Goal: Task Accomplishment & Management: Complete application form

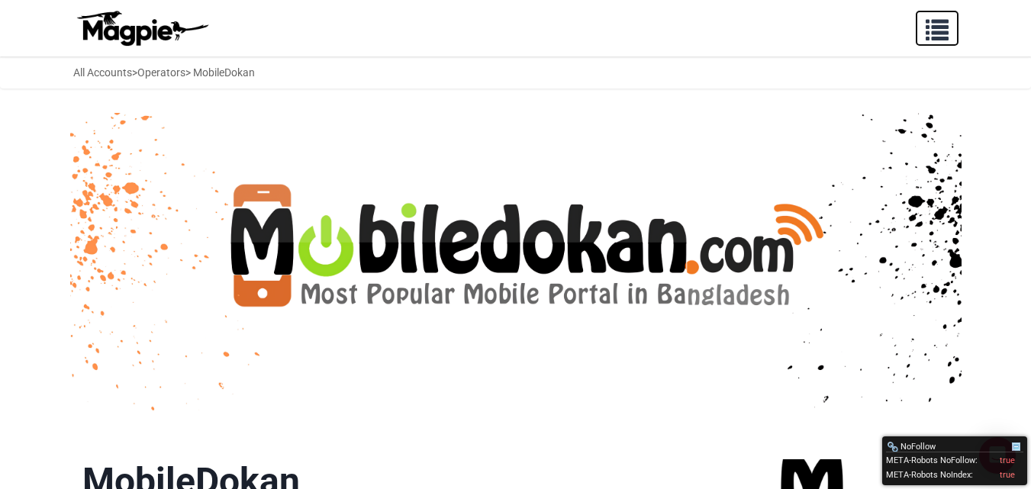
click at [920, 34] on button "button" at bounding box center [936, 28] width 43 height 35
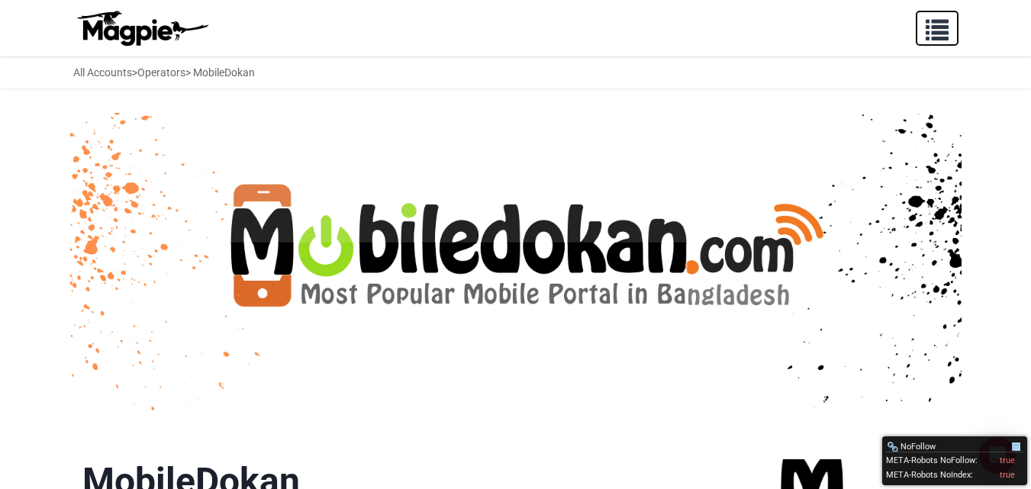
click at [947, 30] on span "button" at bounding box center [936, 26] width 23 height 23
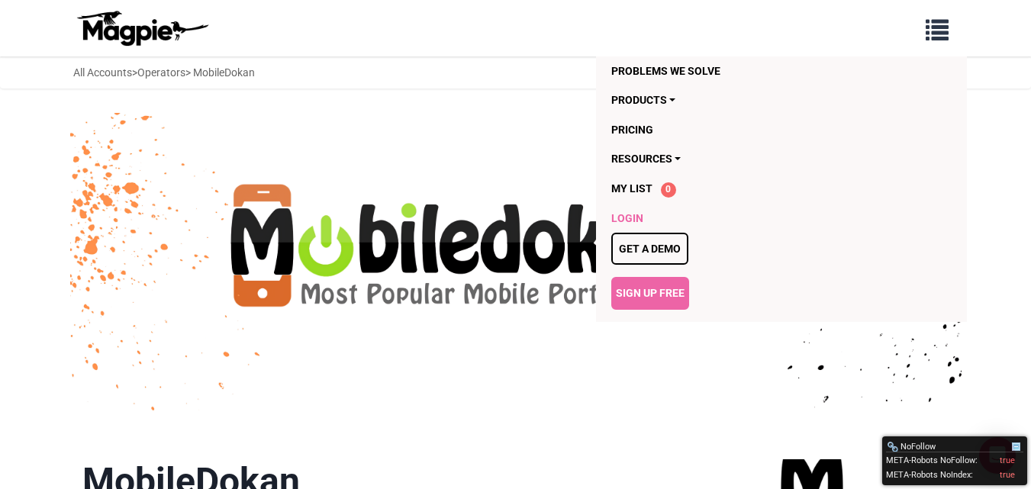
click at [627, 213] on link "Login" at bounding box center [750, 218] width 279 height 29
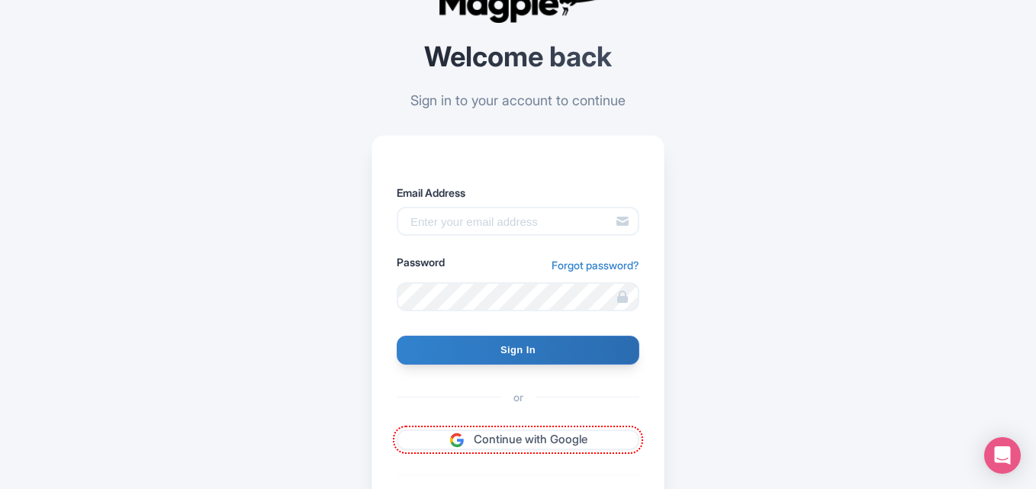
scroll to position [182, 0]
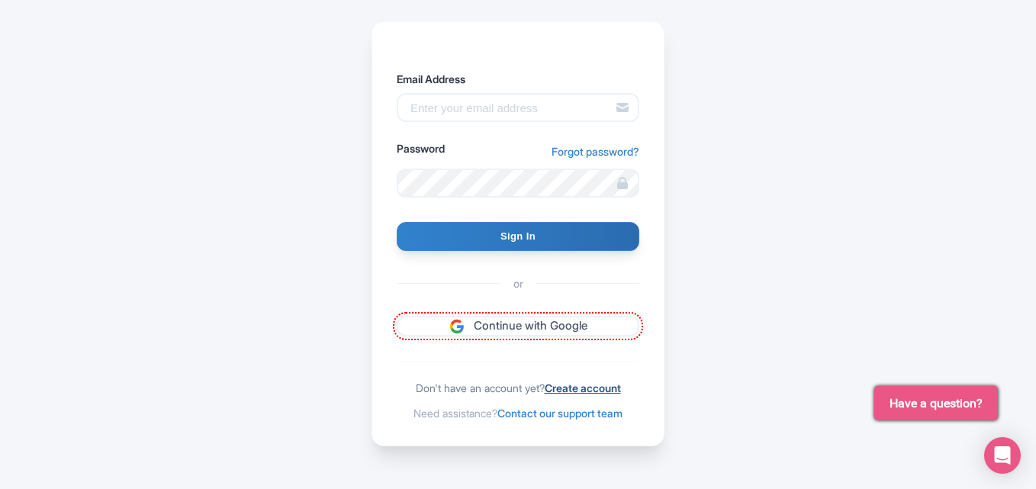
click at [607, 387] on link "Create account" at bounding box center [583, 387] width 76 height 13
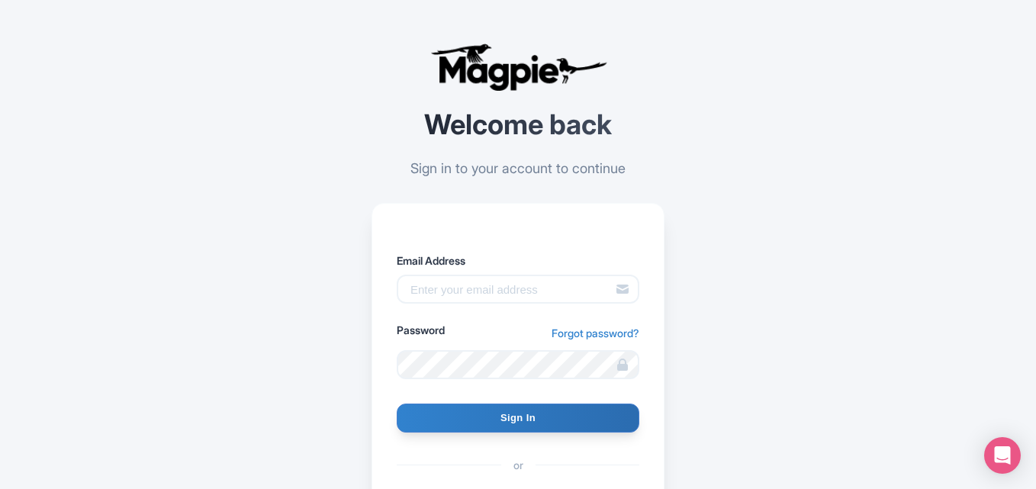
type input "[EMAIL_ADDRESS][DOMAIN_NAME]"
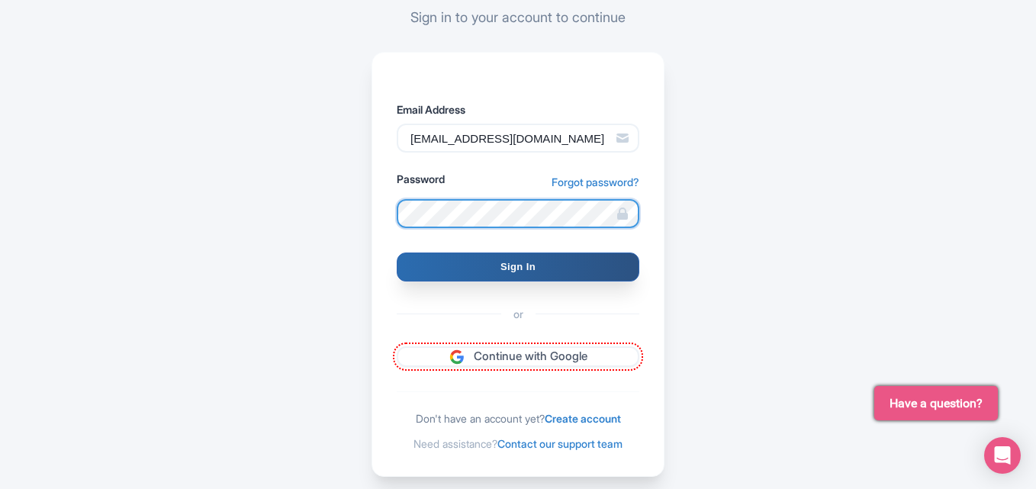
scroll to position [153, 0]
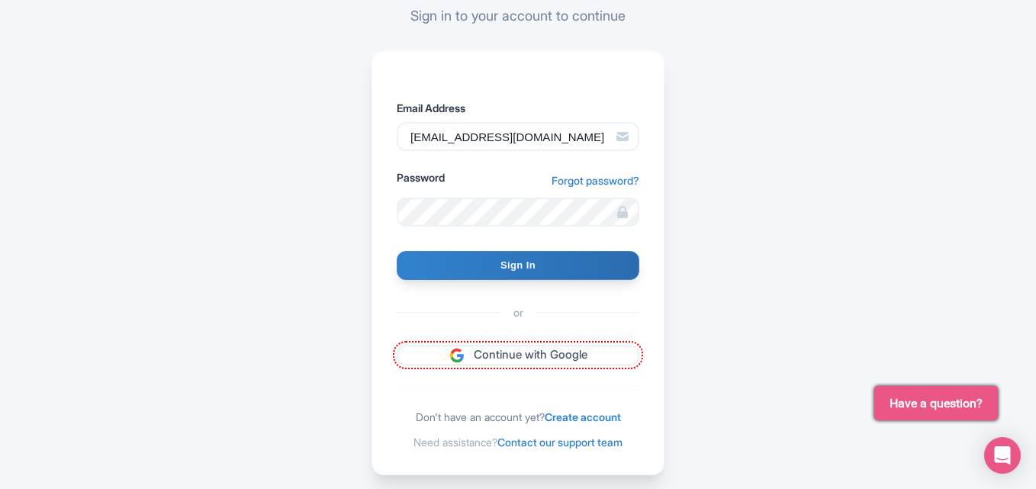
drag, startPoint x: 509, startPoint y: 271, endPoint x: 603, endPoint y: 301, distance: 99.2
click at [597, 298] on form "Email Address info.arif.masit@gmail.com Password Forgot password? Sign In or Co…" at bounding box center [518, 232] width 243 height 265
click at [596, 420] on link "Create account" at bounding box center [583, 416] width 76 height 13
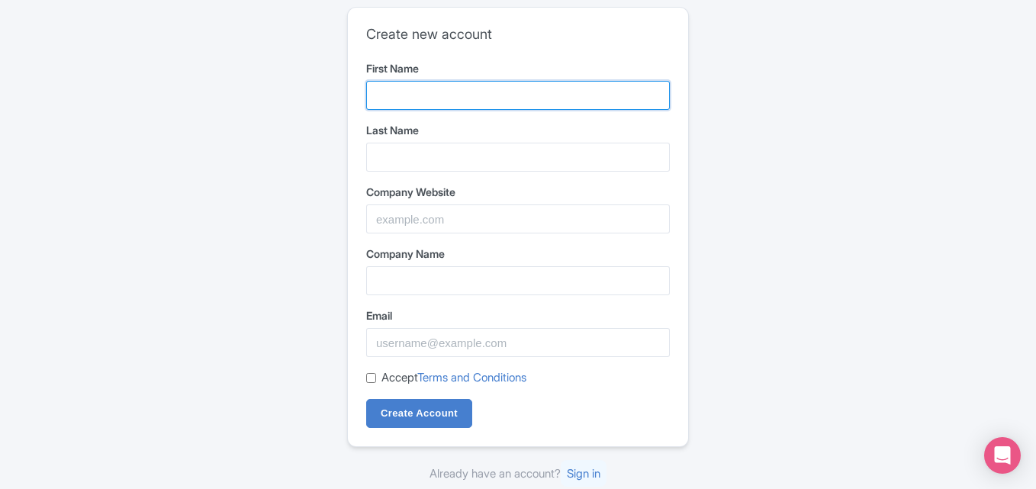
click at [426, 105] on input "First Name" at bounding box center [518, 95] width 304 height 29
type input "Mobile"
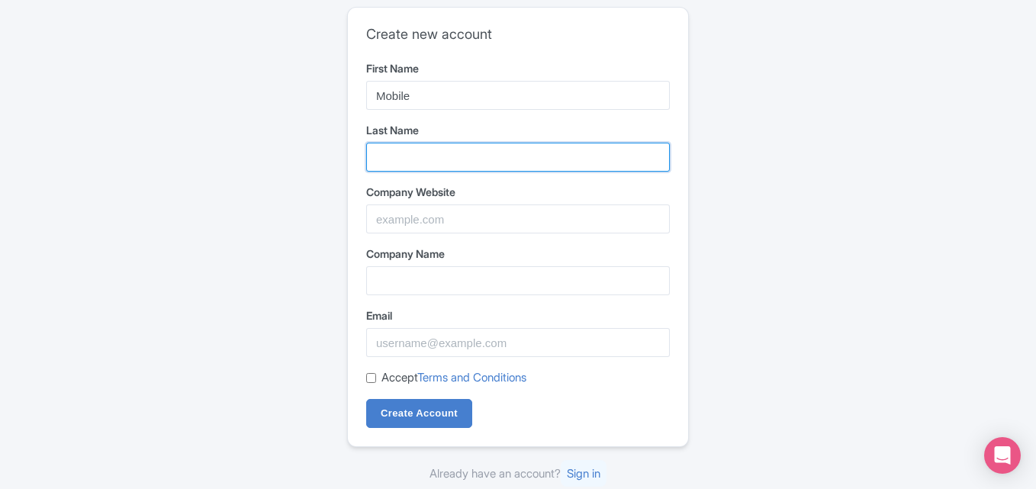
click at [406, 146] on input "Last Name" at bounding box center [518, 157] width 304 height 29
type input "BD"
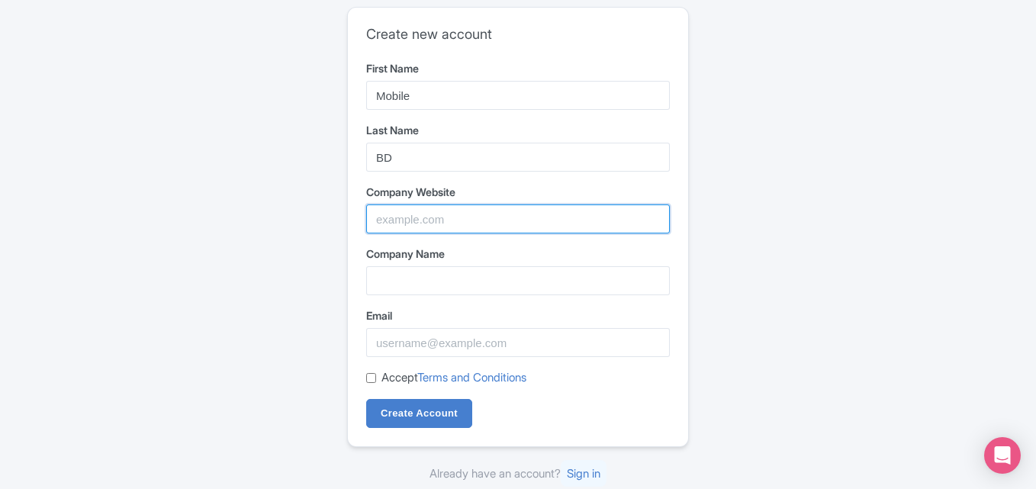
click at [398, 219] on input "Company Website" at bounding box center [518, 218] width 304 height 29
paste input "https://www.mobilebd.co"
type input "https://www.mobilebd.co"
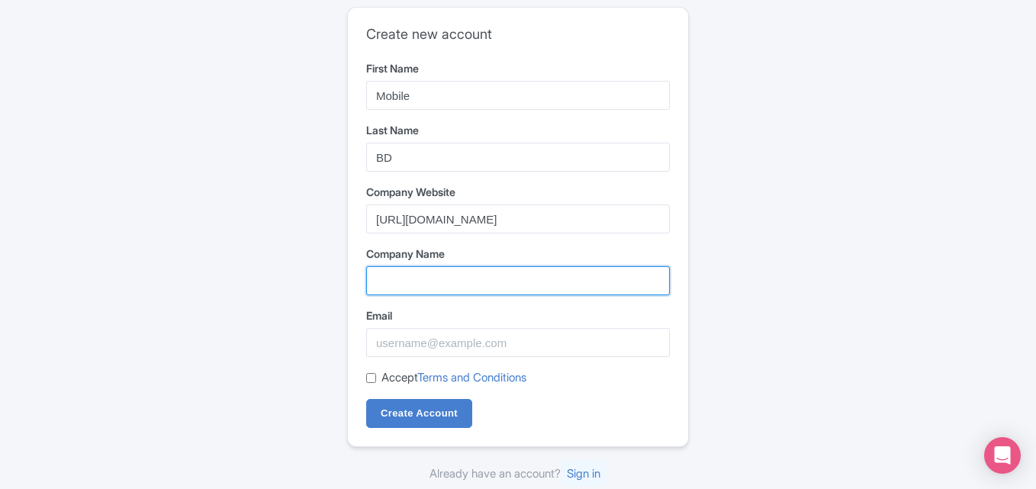
click at [398, 279] on input "Company Name" at bounding box center [518, 280] width 304 height 29
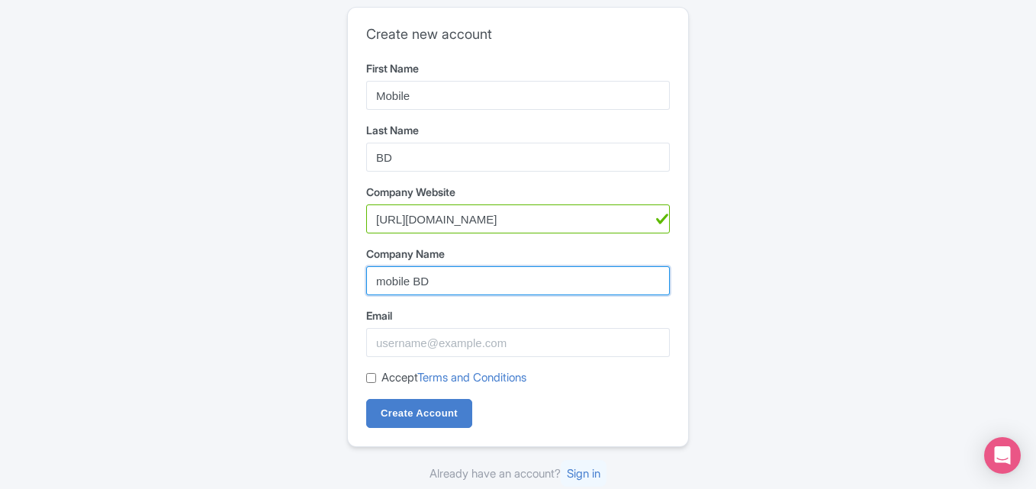
click at [414, 278] on input "mobile BD" at bounding box center [518, 280] width 304 height 29
type input "mobileBD"
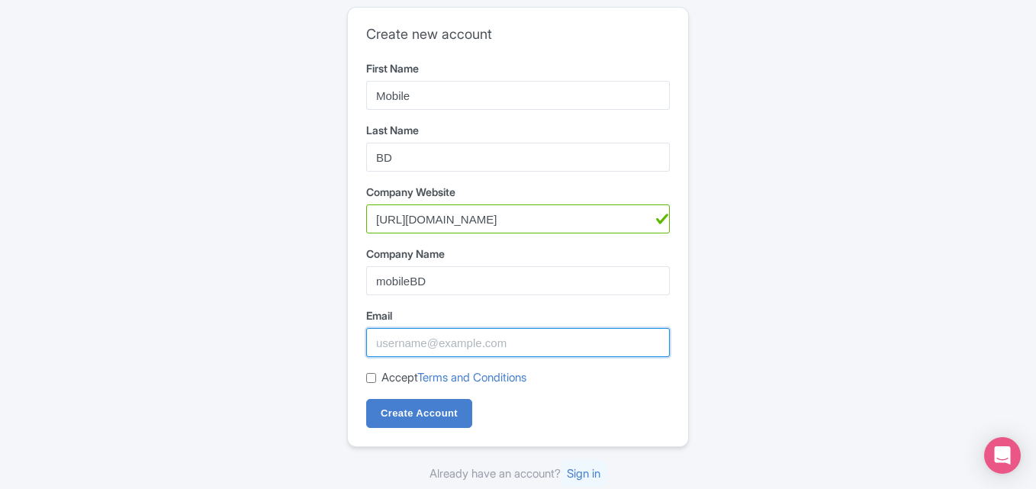
click at [433, 346] on input "Email" at bounding box center [518, 342] width 304 height 29
click at [481, 350] on input "mobilebd01" at bounding box center [518, 342] width 304 height 29
type input "m"
click at [476, 348] on input "Email" at bounding box center [518, 342] width 304 height 29
type input "info.arif.masit@gmail.com"
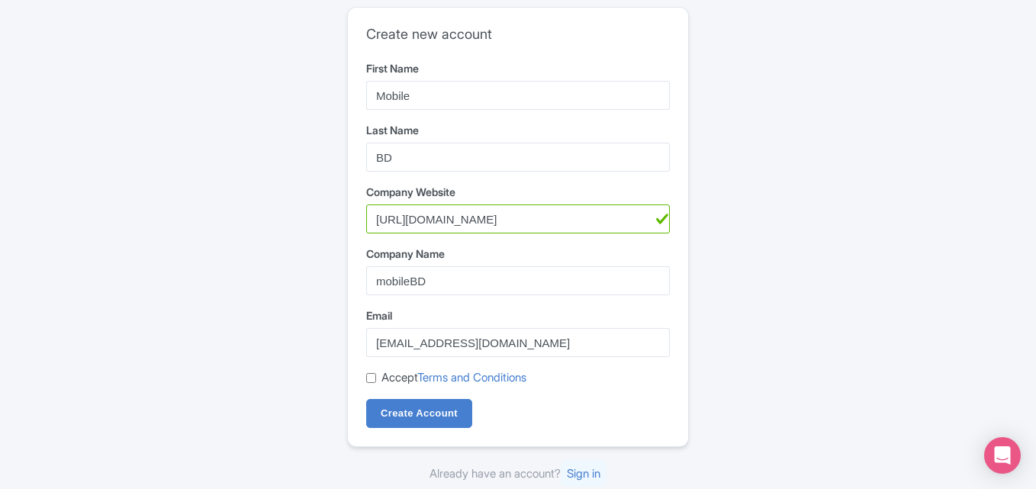
click at [371, 382] on input "Accept Terms and Conditions" at bounding box center [371, 378] width 10 height 10
checkbox input "true"
click at [384, 407] on input "Create Account" at bounding box center [419, 413] width 106 height 29
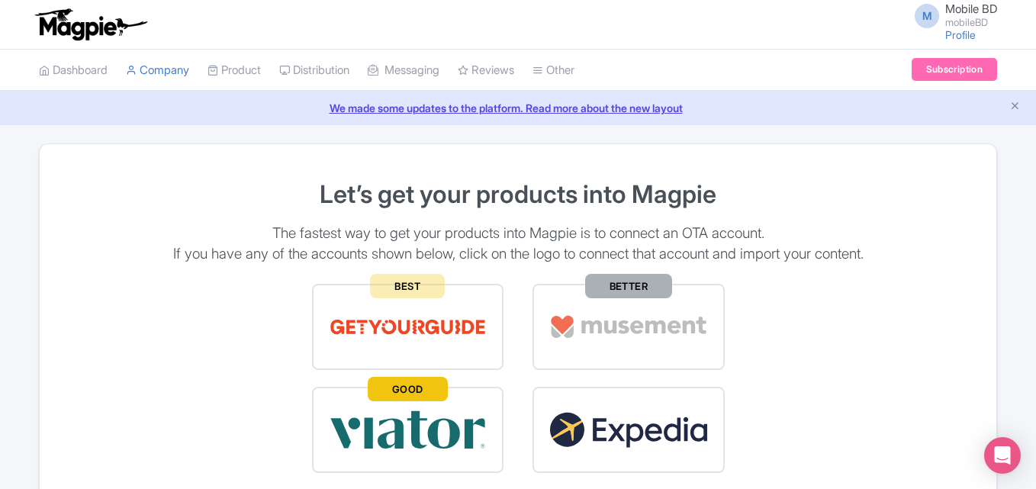
click at [931, 19] on span "M" at bounding box center [927, 16] width 24 height 24
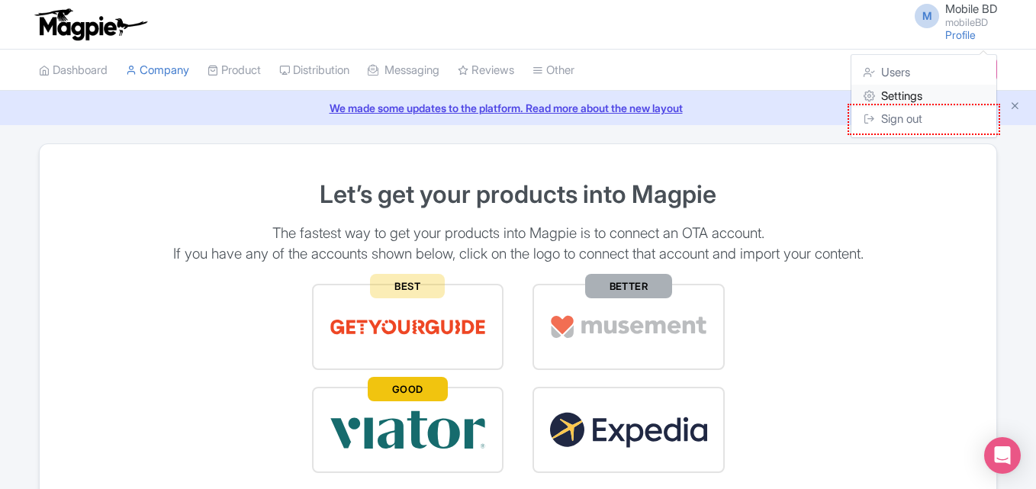
click at [915, 92] on link "Settings" at bounding box center [923, 97] width 145 height 24
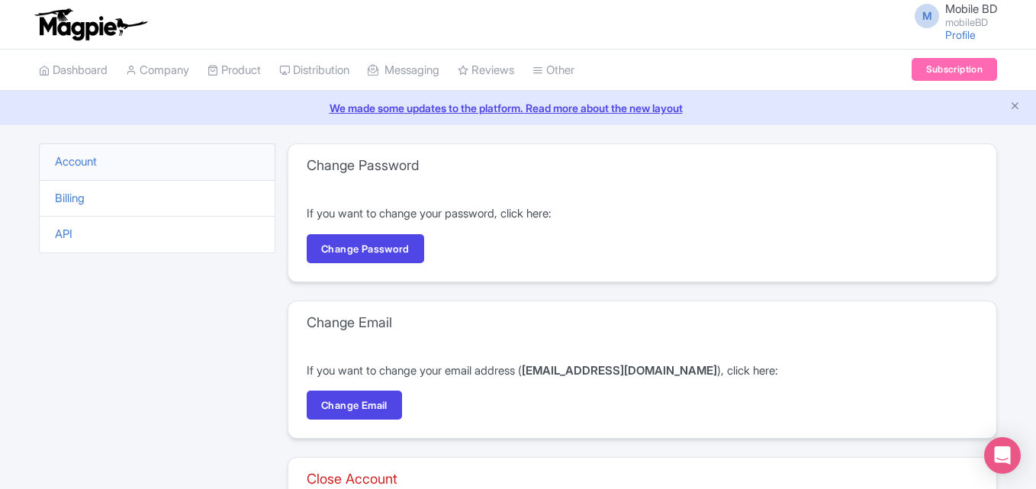
click at [121, 159] on li "Account" at bounding box center [157, 161] width 236 height 37
click at [115, 162] on li "Account" at bounding box center [157, 161] width 236 height 37
click at [161, 72] on link "Company" at bounding box center [157, 71] width 63 height 42
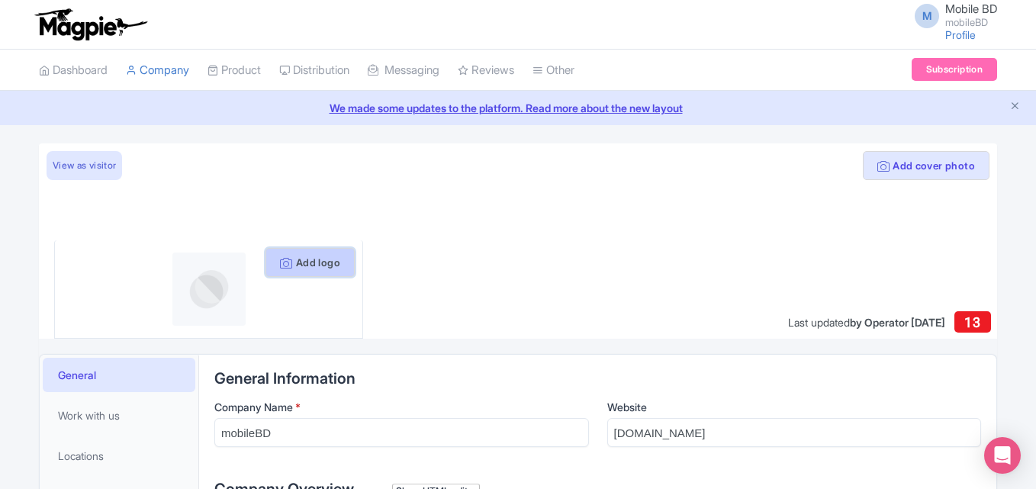
click at [309, 259] on button "Add logo" at bounding box center [309, 262] width 89 height 29
click at [296, 265] on button "Add logo" at bounding box center [309, 262] width 89 height 29
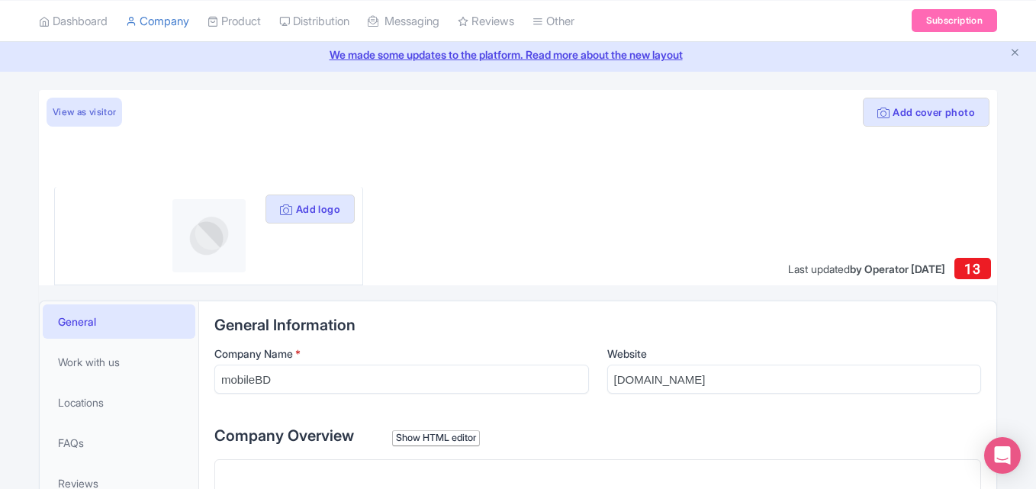
scroll to position [229, 0]
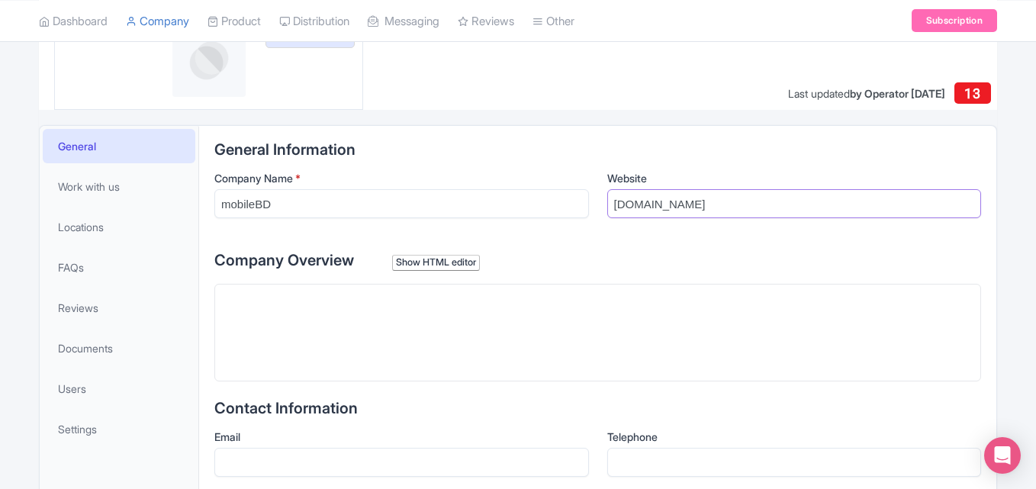
click at [691, 206] on input "[DOMAIN_NAME]" at bounding box center [794, 203] width 375 height 29
drag, startPoint x: 691, startPoint y: 206, endPoint x: 571, endPoint y: 219, distance: 121.2
click at [571, 219] on div "Company Name * mobileBD Website mobilebd.co" at bounding box center [597, 200] width 767 height 60
paste input "https://www."
type input "https://www.mobilebd.co"
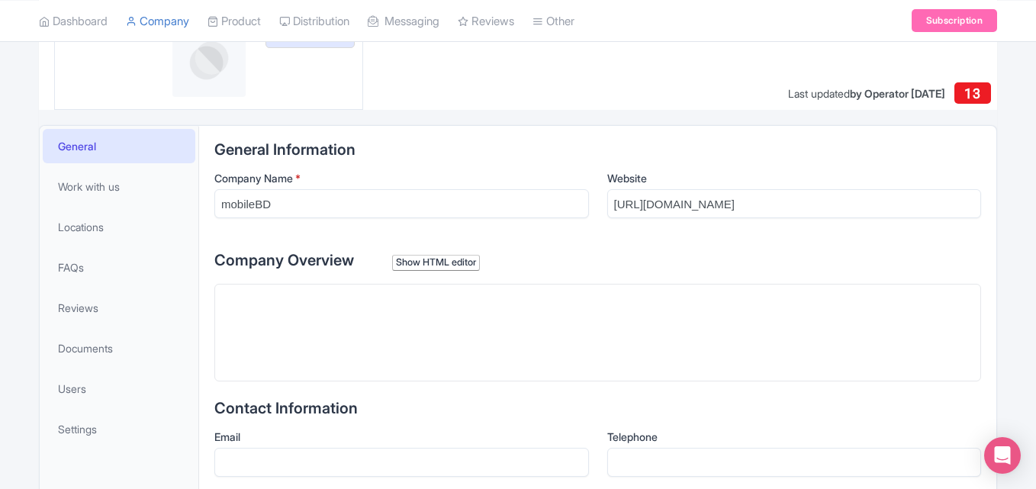
click at [597, 333] on trix-editor at bounding box center [597, 333] width 767 height 98
click at [368, 339] on trix-editor at bounding box center [597, 333] width 767 height 98
paste trix-editor "<div>MobileBD is a&nbsp; platform which&nbsp; provides the latest information, …"
type trix-editor "<div>MobileBD is a&nbsp; platform which&nbsp; provides the latest information, …"
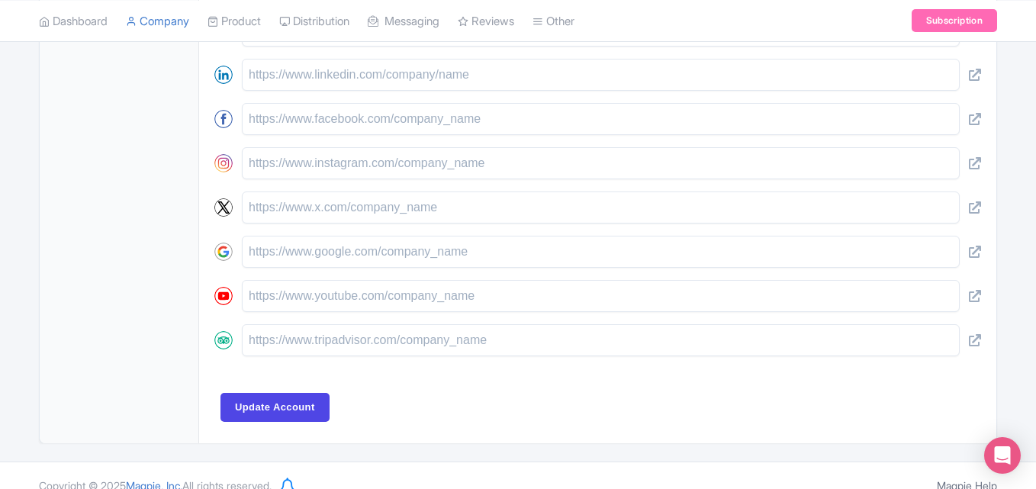
scroll to position [770, 0]
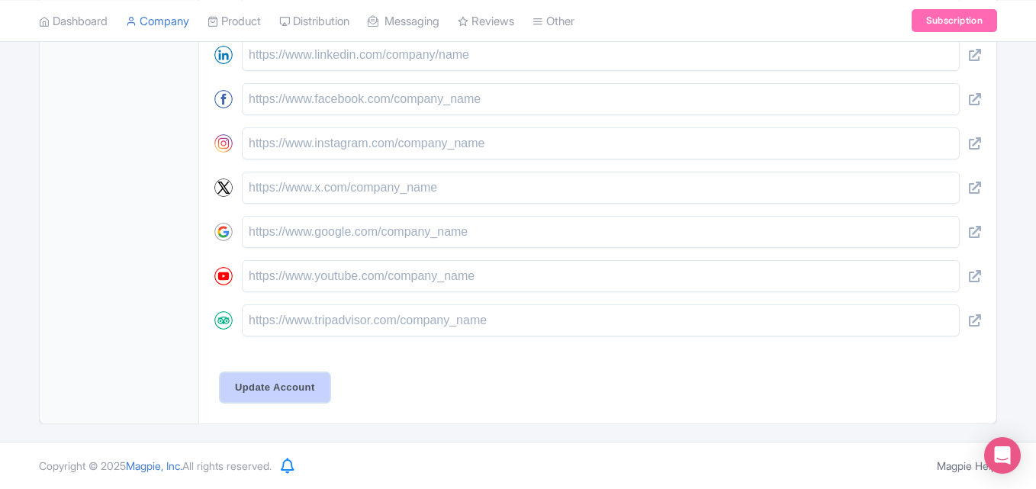
click at [262, 379] on input "Update Account" at bounding box center [274, 387] width 109 height 29
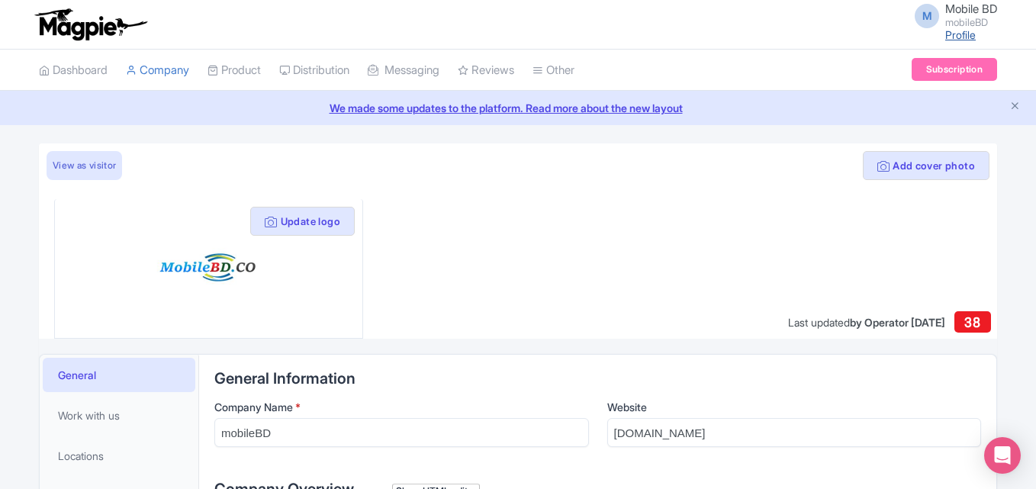
click at [957, 36] on link "Profile" at bounding box center [960, 34] width 31 height 13
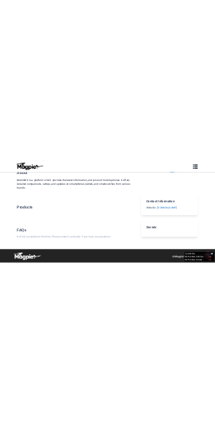
scroll to position [194, 0]
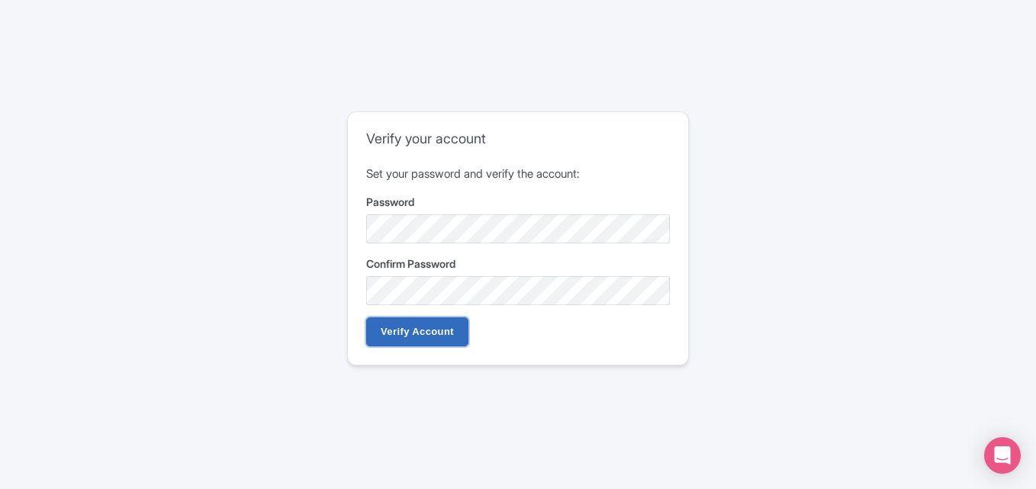
click at [419, 334] on input "Verify Account" at bounding box center [417, 331] width 102 height 29
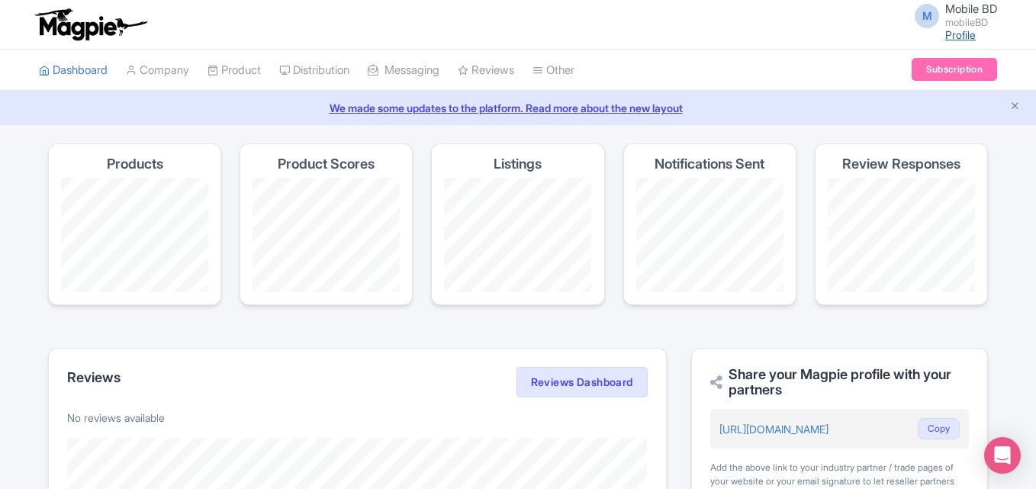
click at [962, 32] on link "Profile" at bounding box center [960, 34] width 31 height 13
